Goal: Task Accomplishment & Management: Complete application form

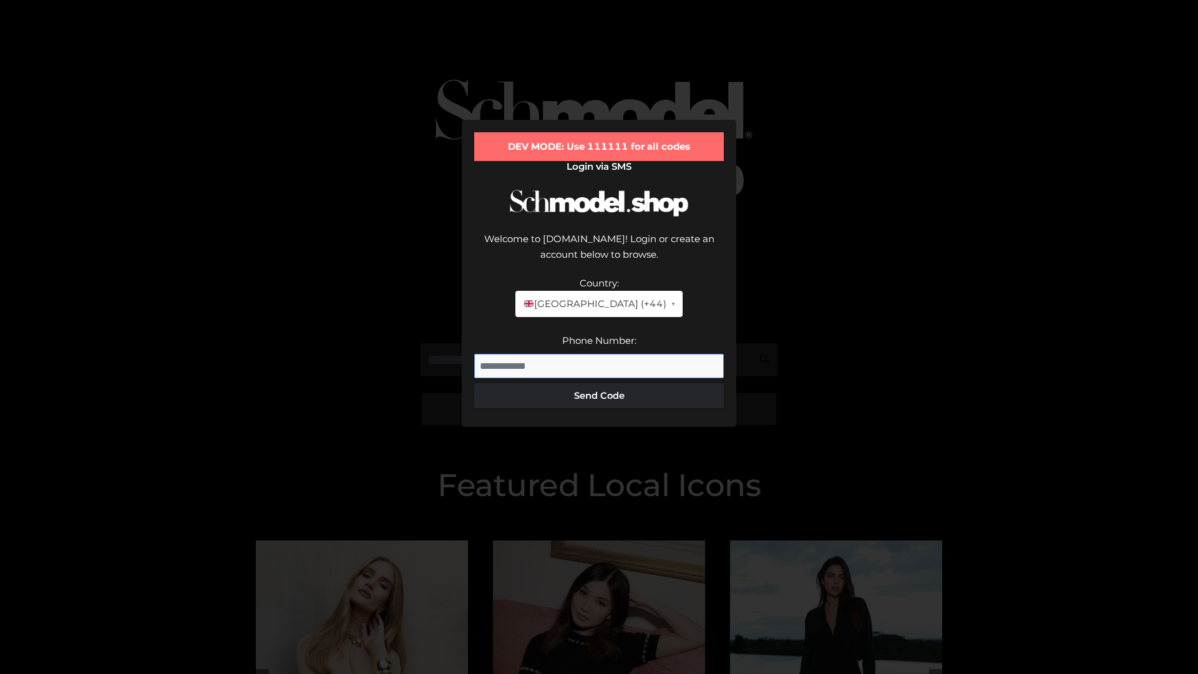
click at [599, 354] on input "Phone Number:" at bounding box center [599, 366] width 250 height 25
type input "**********"
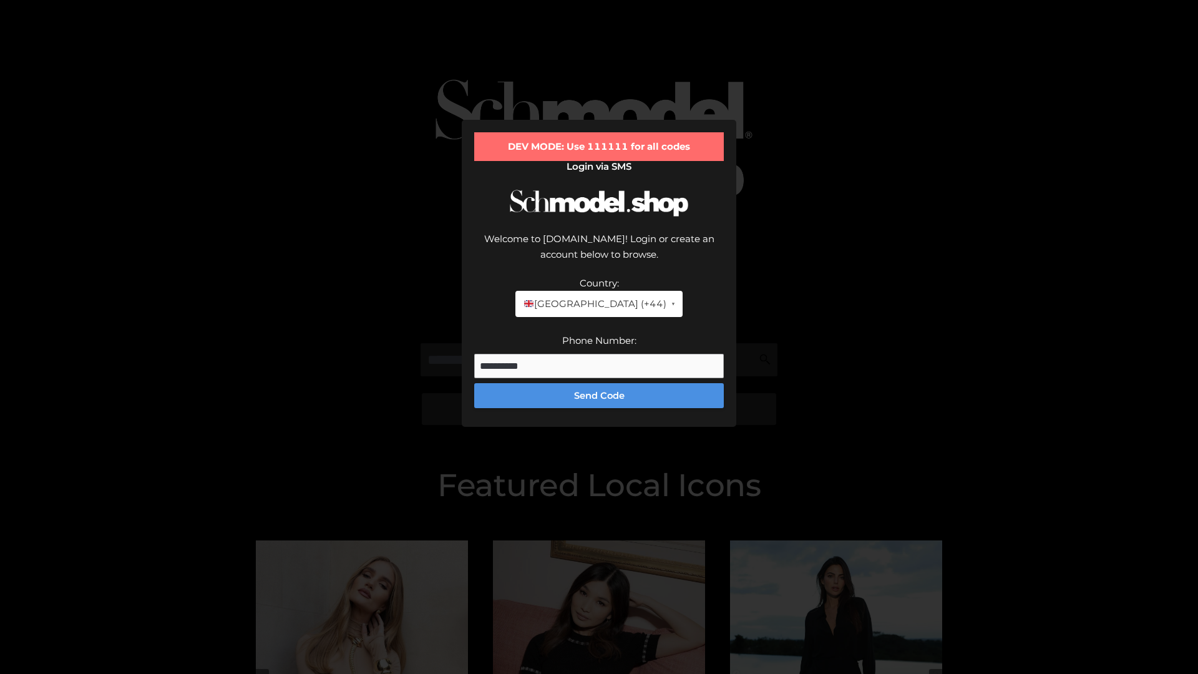
click at [599, 383] on button "Send Code" at bounding box center [599, 395] width 250 height 25
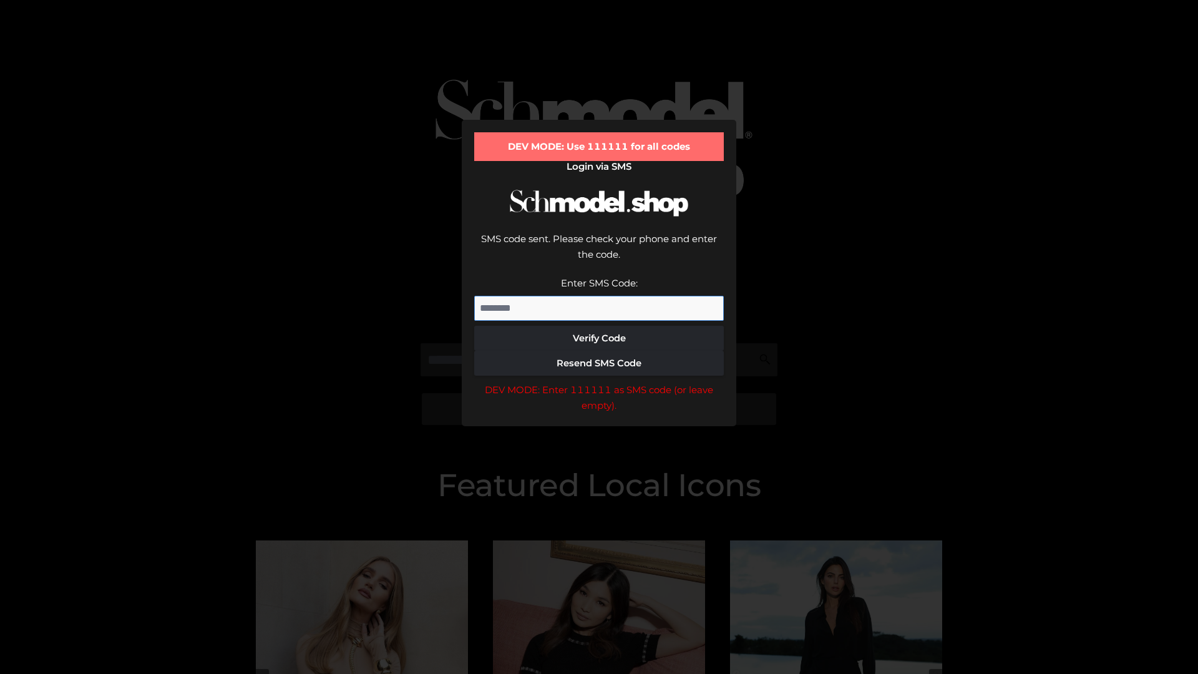
click at [599, 296] on input "Enter SMS Code:" at bounding box center [599, 308] width 250 height 25
type input "******"
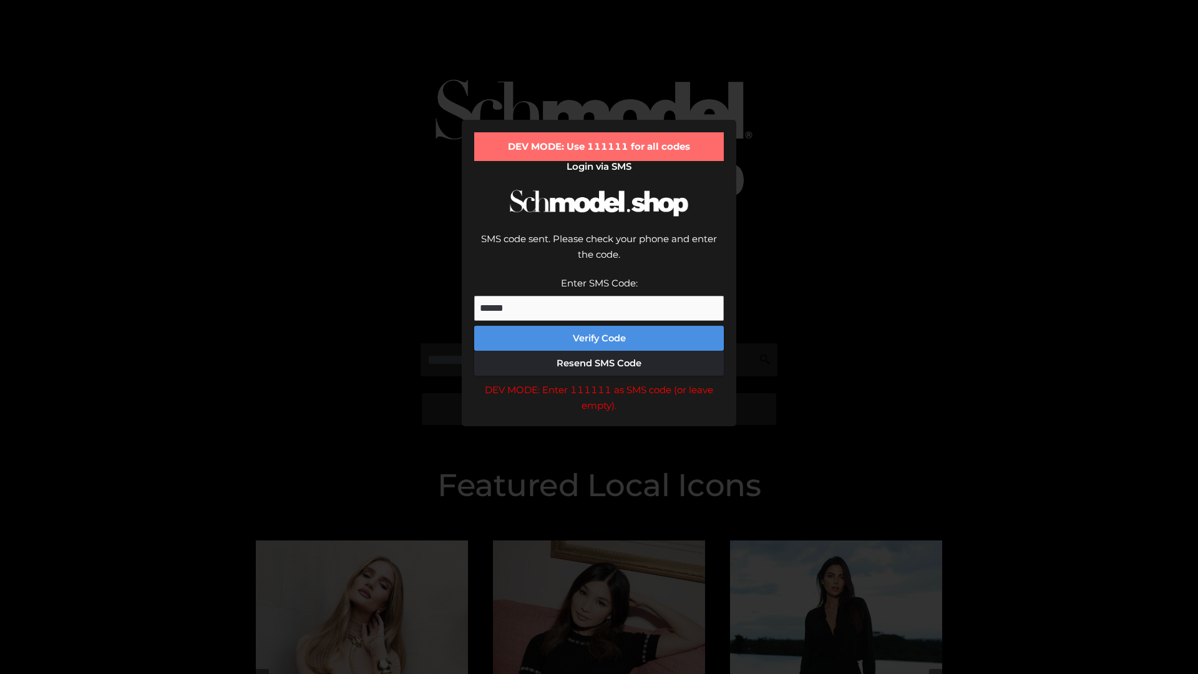
click at [599, 326] on button "Verify Code" at bounding box center [599, 338] width 250 height 25
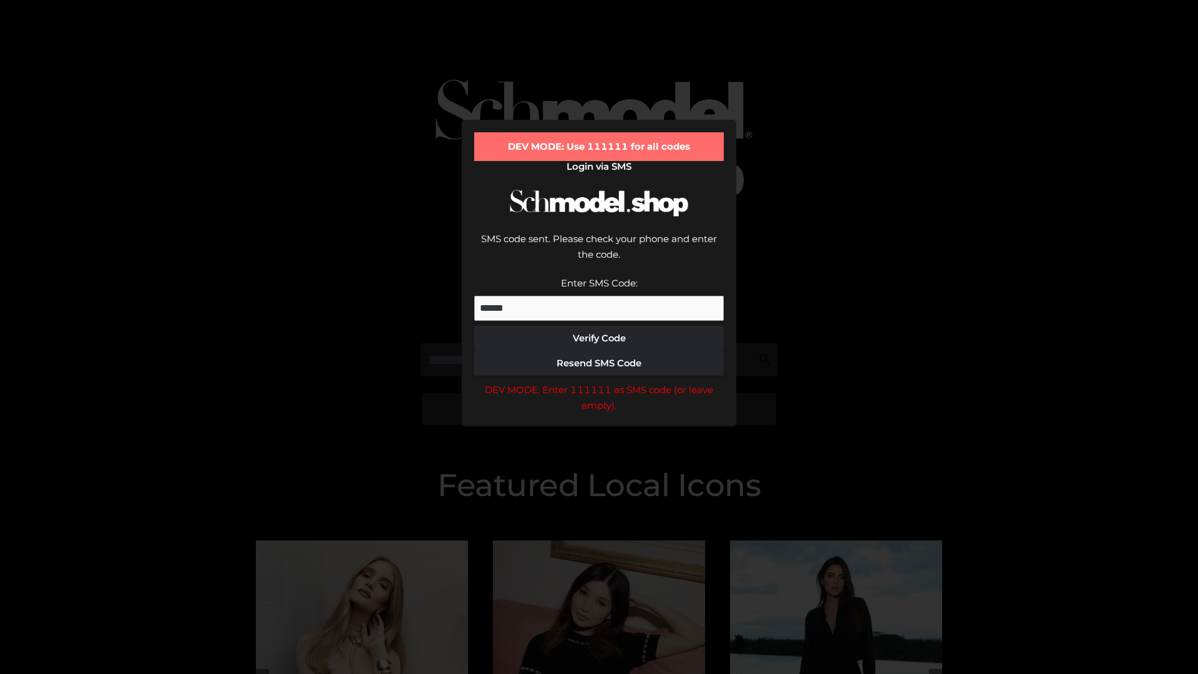
click at [599, 382] on div "DEV MODE: Enter 111111 as SMS code (or leave empty)." at bounding box center [599, 398] width 250 height 32
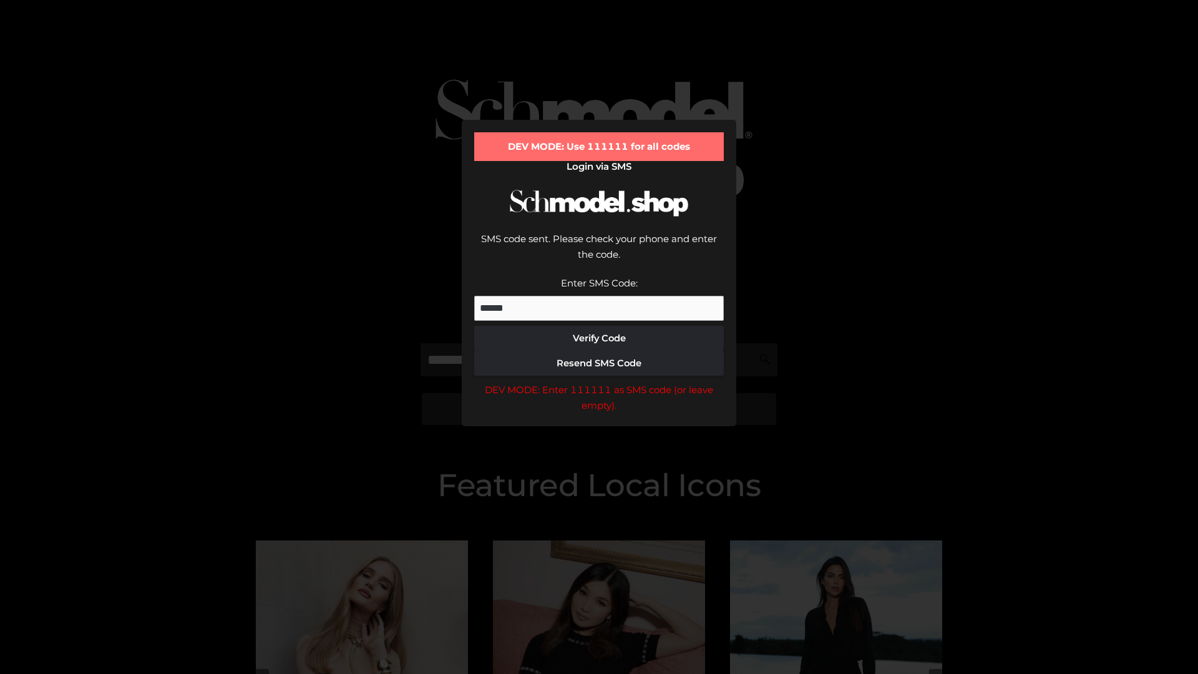
click at [599, 382] on div "DEV MODE: Enter 111111 as SMS code (or leave empty)." at bounding box center [599, 398] width 250 height 32
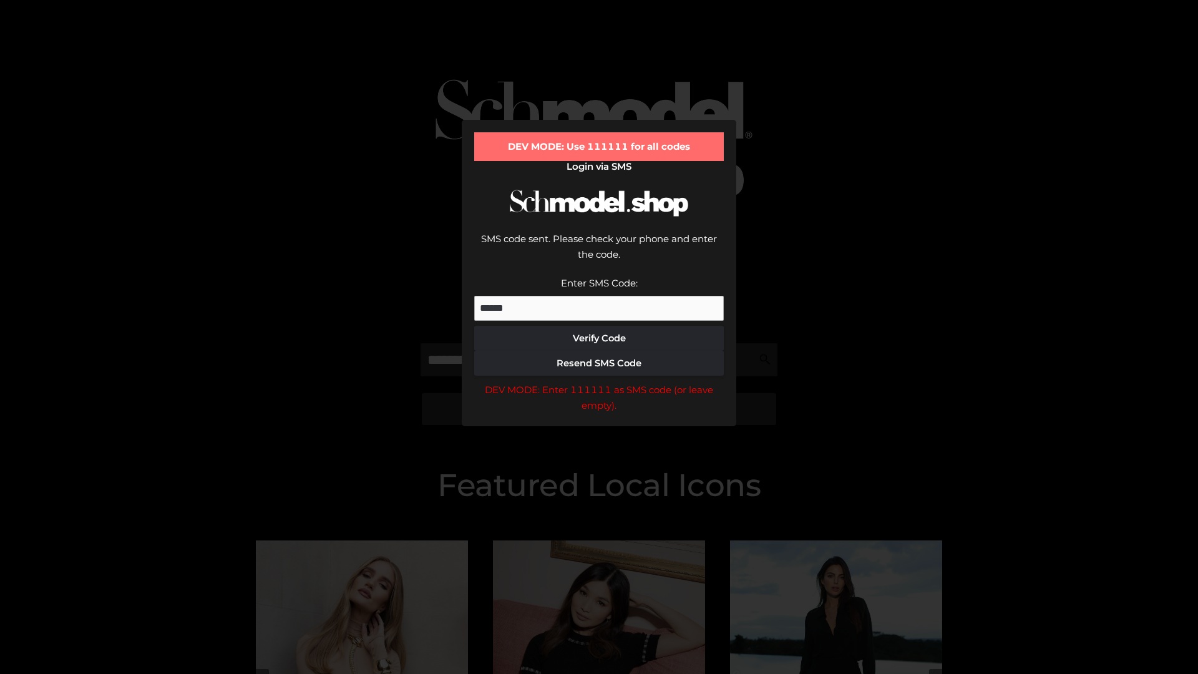
click at [599, 382] on div "DEV MODE: Enter 111111 as SMS code (or leave empty)." at bounding box center [599, 398] width 250 height 32
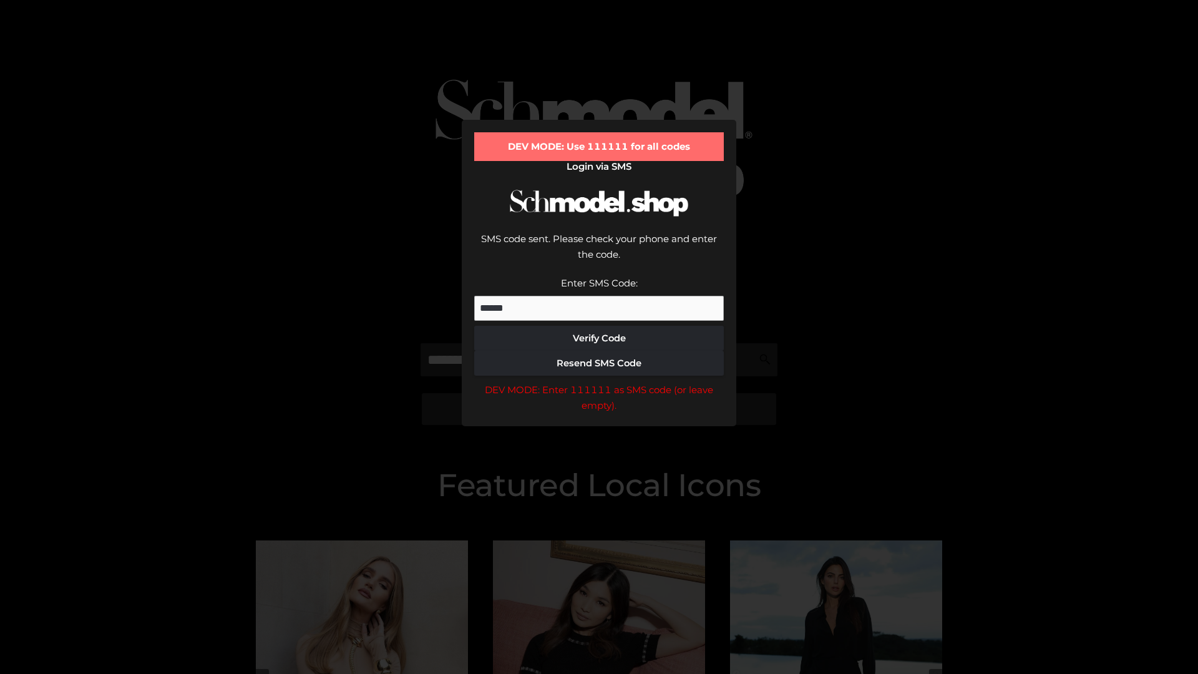
click at [599, 382] on div "DEV MODE: Enter 111111 as SMS code (or leave empty)." at bounding box center [599, 398] width 250 height 32
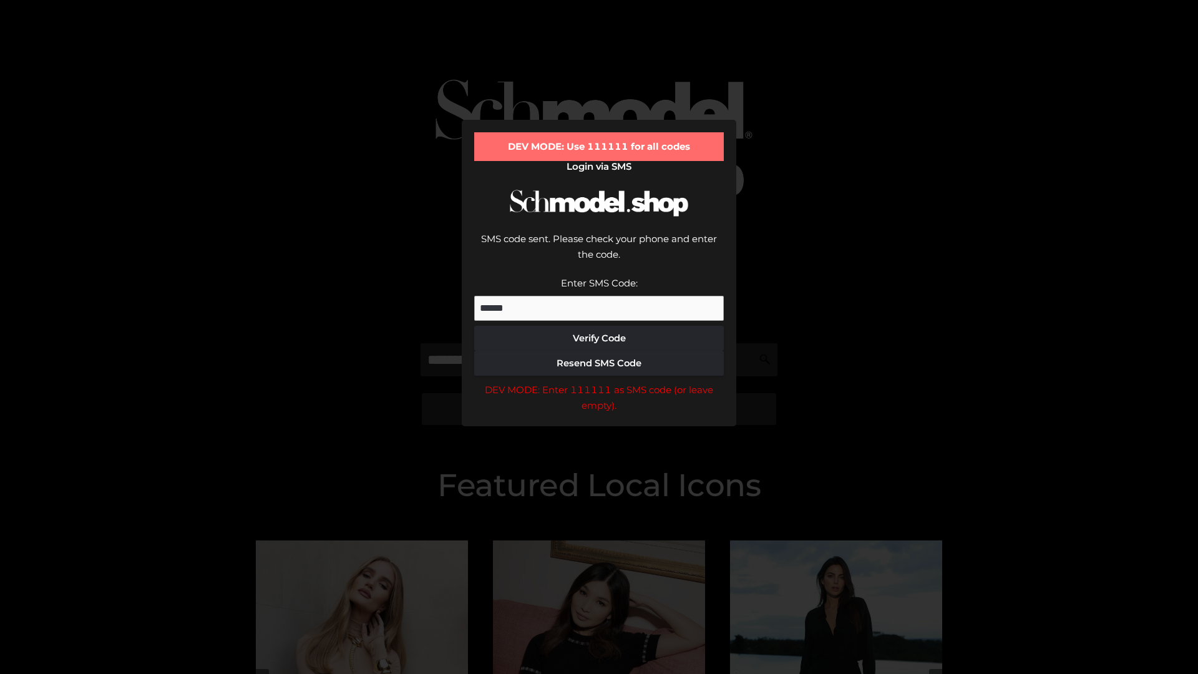
click at [599, 382] on div "DEV MODE: Enter 111111 as SMS code (or leave empty)." at bounding box center [599, 398] width 250 height 32
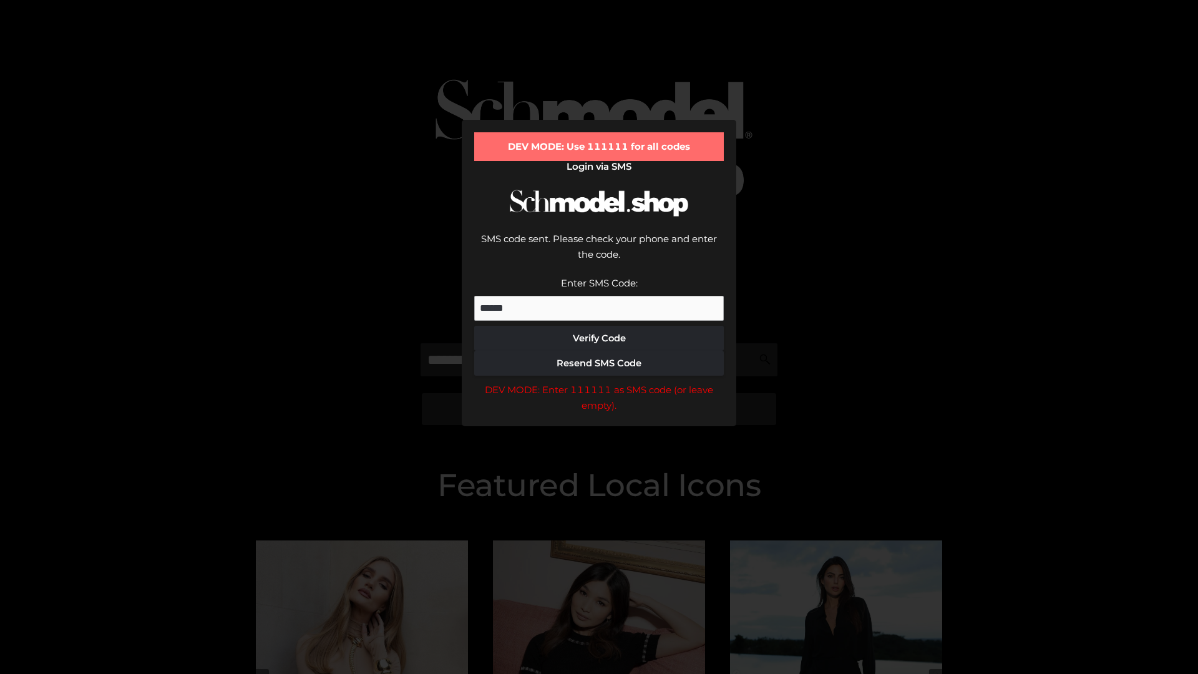
click at [599, 382] on div "DEV MODE: Enter 111111 as SMS code (or leave empty)." at bounding box center [599, 398] width 250 height 32
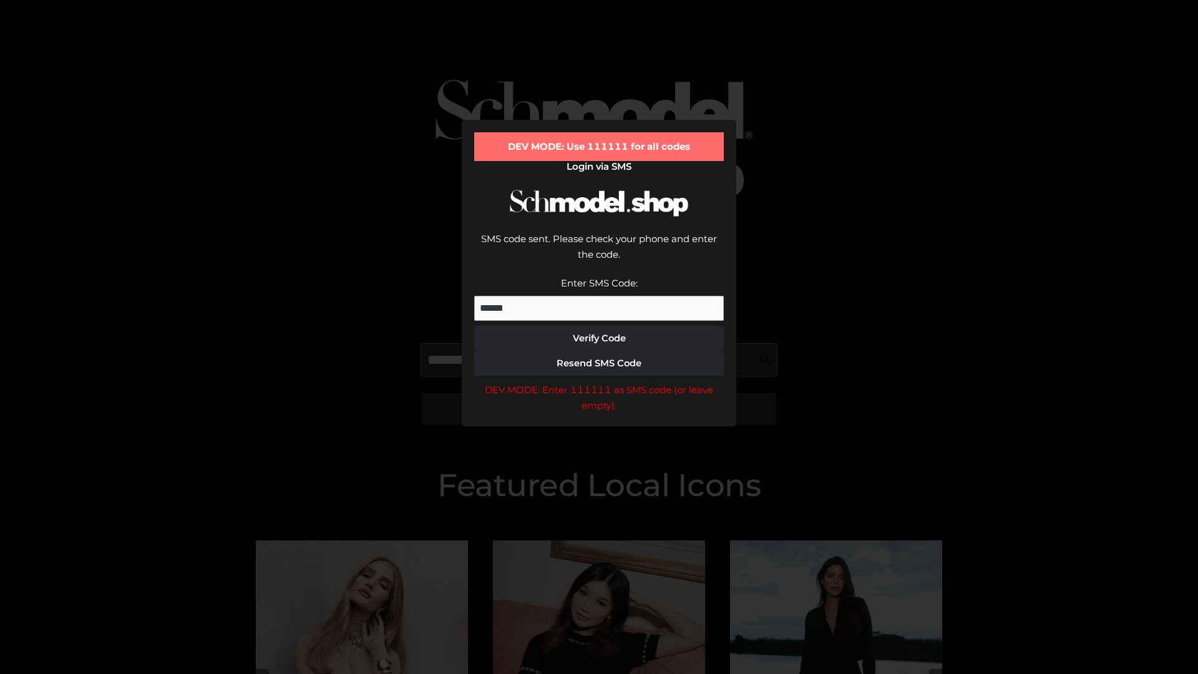
scroll to position [0, 64]
click at [599, 382] on div "DEV MODE: Enter 111111 as SMS code (or leave empty)." at bounding box center [599, 398] width 250 height 32
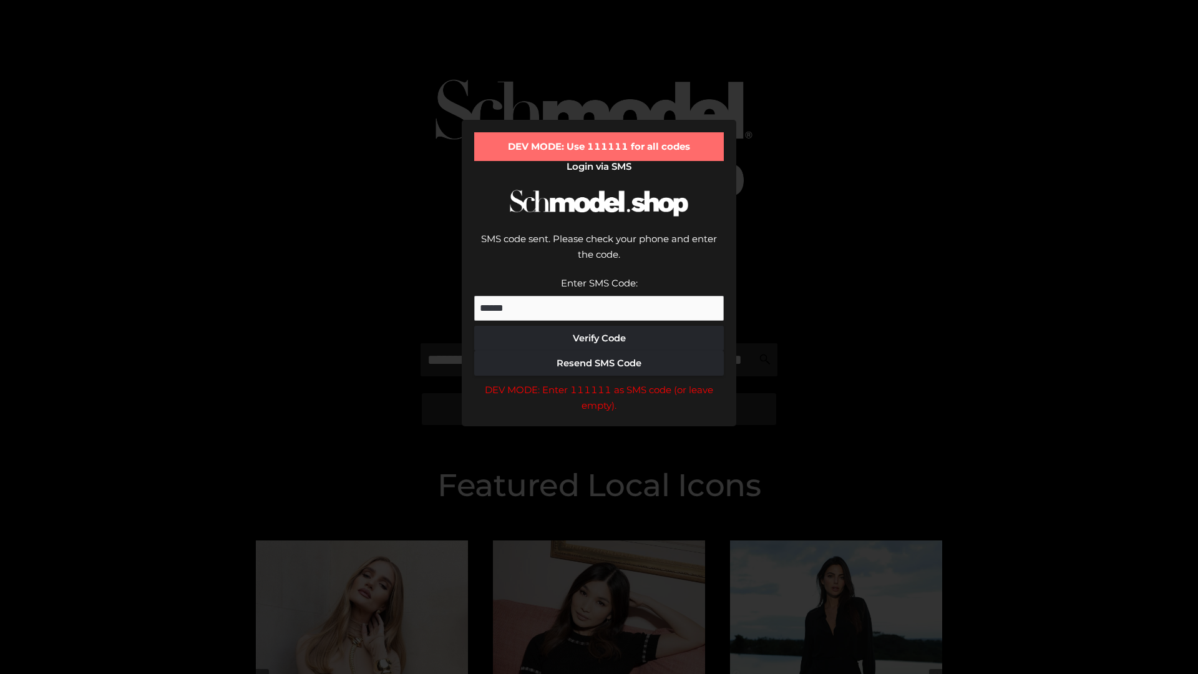
click at [599, 382] on div "DEV MODE: Enter 111111 as SMS code (or leave empty)." at bounding box center [599, 398] width 250 height 32
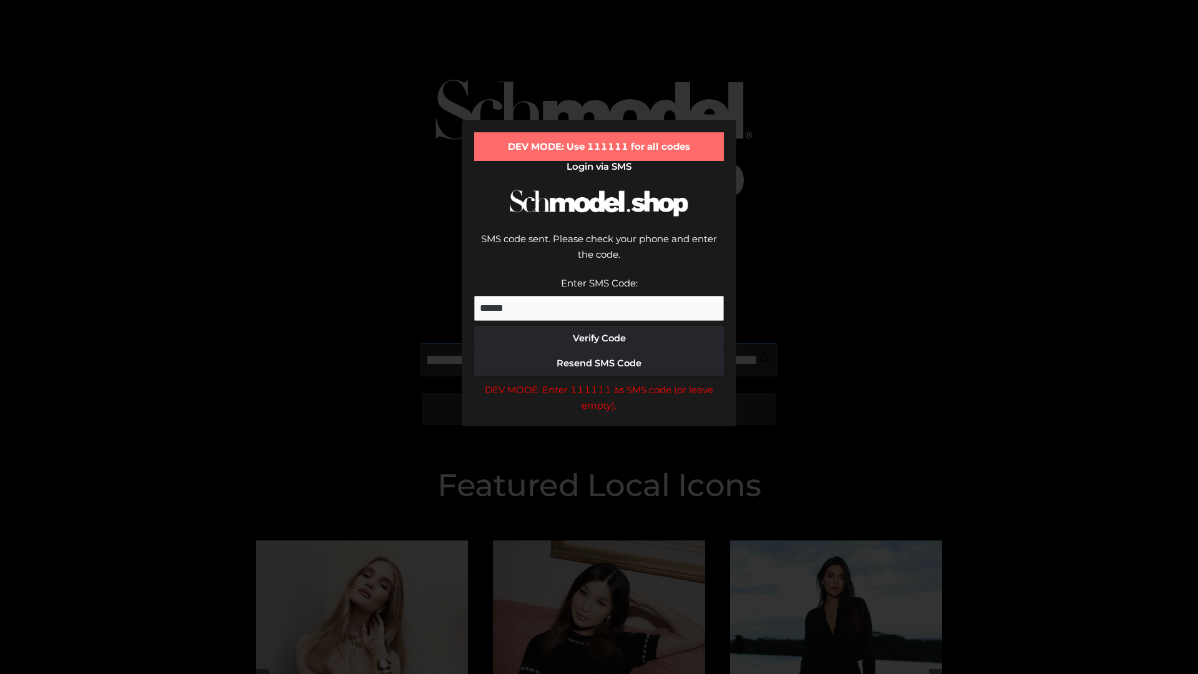
scroll to position [0, 136]
click at [599, 382] on div "DEV MODE: Enter 111111 as SMS code (or leave empty)." at bounding box center [599, 398] width 250 height 32
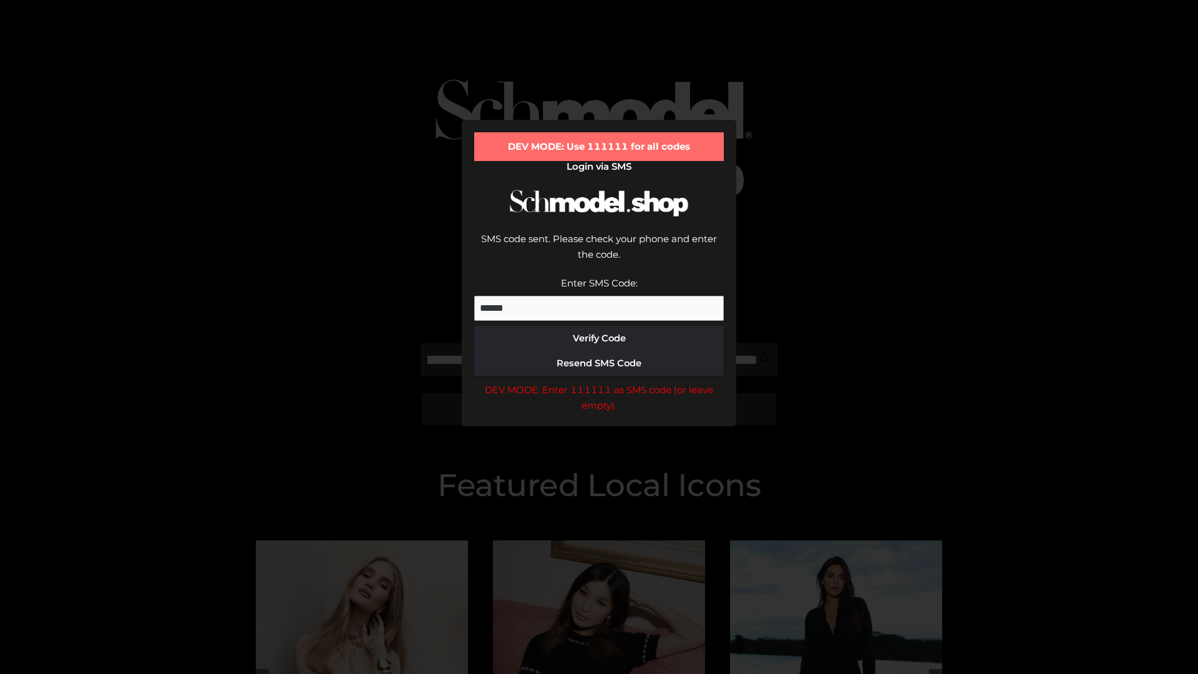
click at [599, 382] on div "DEV MODE: Enter 111111 as SMS code (or leave empty)." at bounding box center [599, 398] width 250 height 32
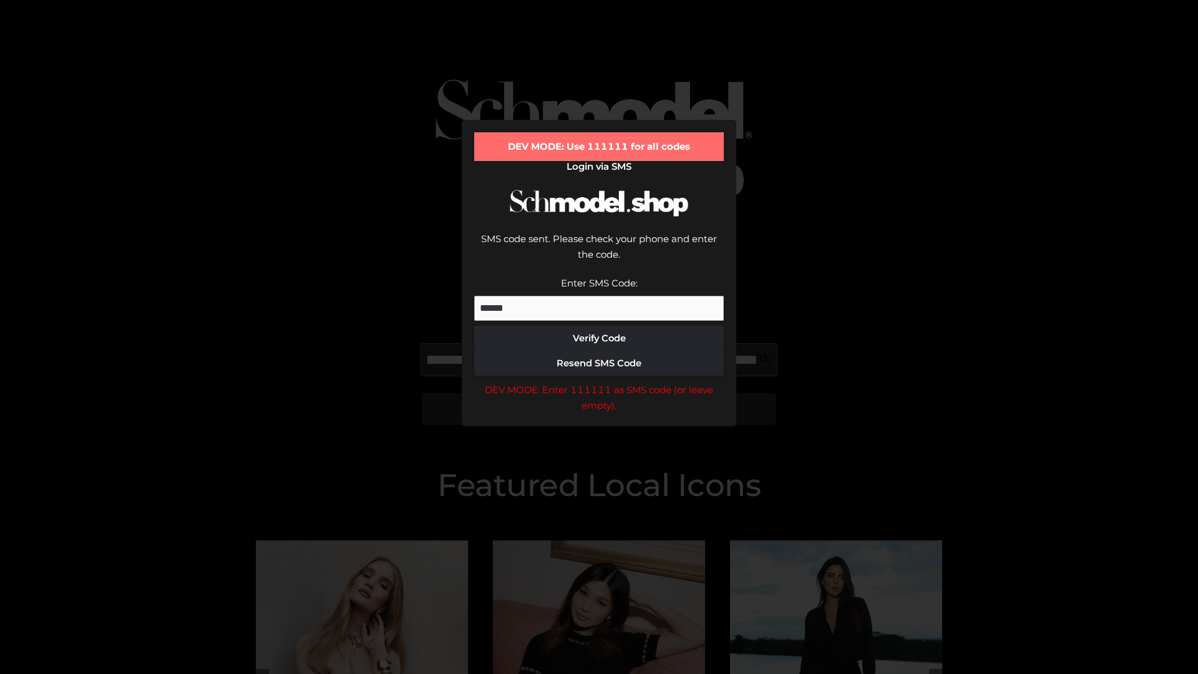
scroll to position [0, 212]
click at [599, 382] on div "DEV MODE: Enter 111111 as SMS code (or leave empty)." at bounding box center [599, 398] width 250 height 32
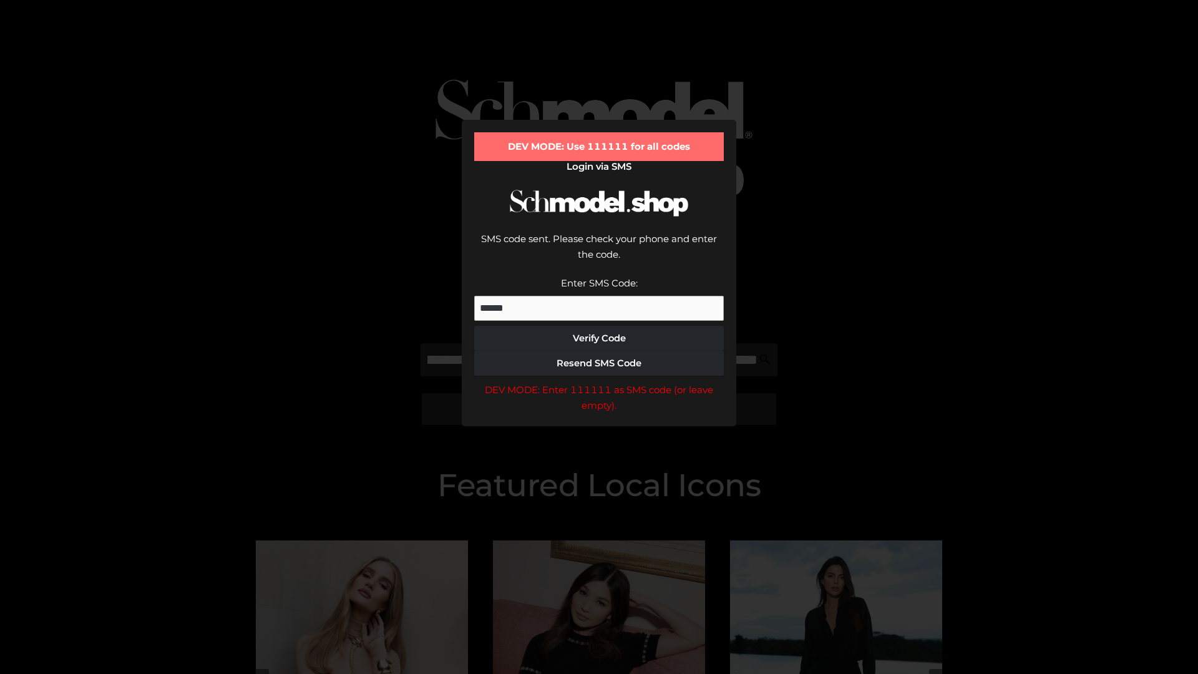
click at [599, 382] on div "DEV MODE: Enter 111111 as SMS code (or leave empty)." at bounding box center [599, 398] width 250 height 32
type input "**********"
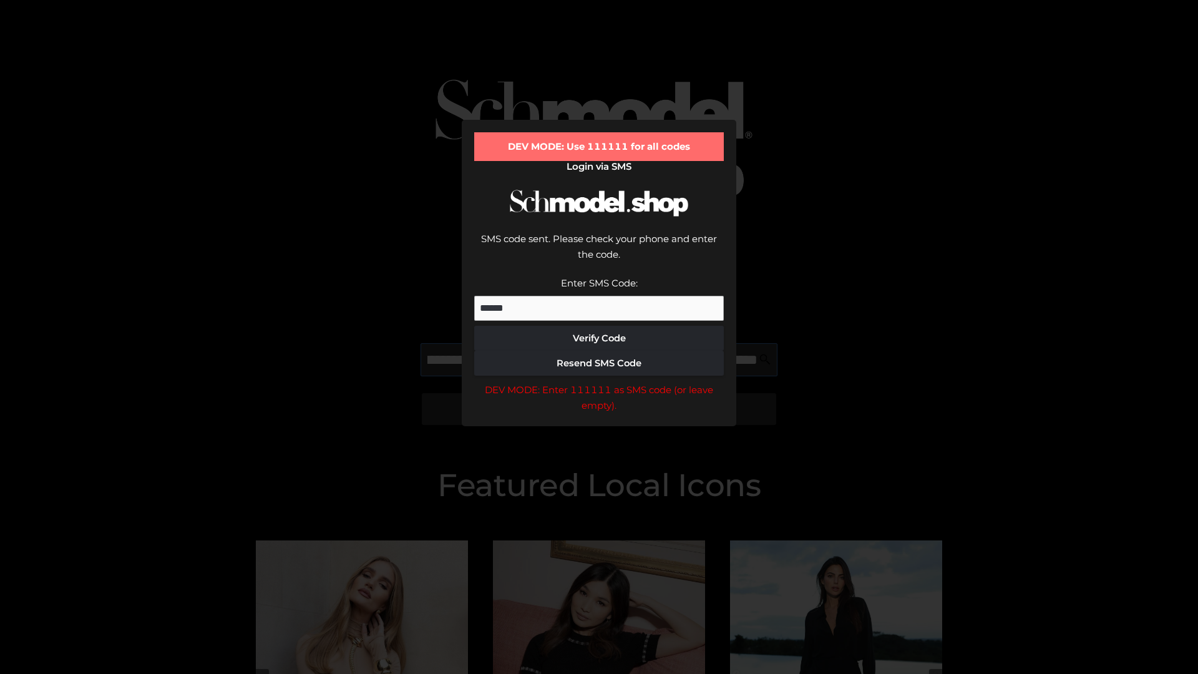
scroll to position [0, 272]
